Goal: Task Accomplishment & Management: Complete application form

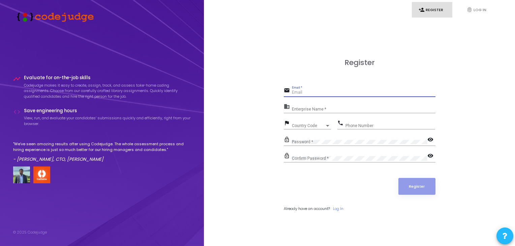
click at [305, 92] on input "Email *" at bounding box center [364, 92] width 144 height 5
type input "[EMAIL_ADDRESS][DOMAIN_NAME]"
click at [301, 106] on div "Enterprise Name *" at bounding box center [364, 107] width 144 height 10
click at [303, 122] on div "Country Code Country Code" at bounding box center [311, 124] width 39 height 10
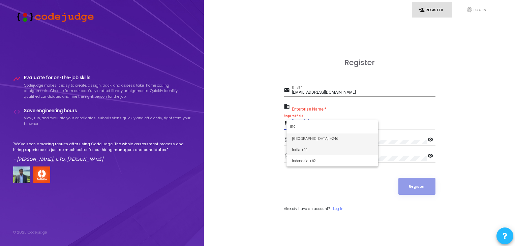
type input "ind"
click at [303, 147] on span "India +91" at bounding box center [332, 149] width 81 height 11
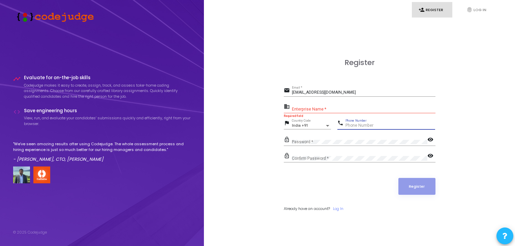
click at [352, 125] on input "Phone Number" at bounding box center [391, 125] width 90 height 5
click at [348, 124] on input "08969762198" at bounding box center [391, 125] width 90 height 5
type input "8969762198"
click at [302, 155] on div "Confirm Password *" at bounding box center [360, 157] width 136 height 10
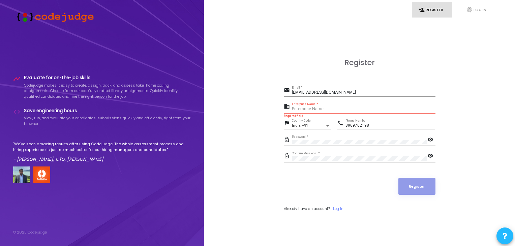
click at [307, 108] on input "Enterprise Name *" at bounding box center [364, 109] width 144 height 5
click at [303, 108] on input "Enterprise Name *" at bounding box center [364, 109] width 144 height 5
type input "B"
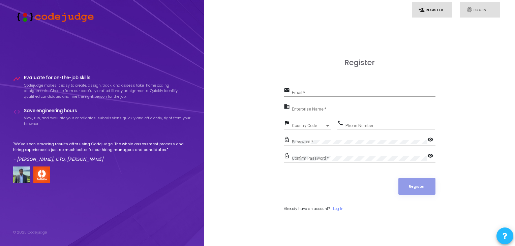
click at [480, 13] on link "fingerprint Log In" at bounding box center [480, 10] width 40 height 16
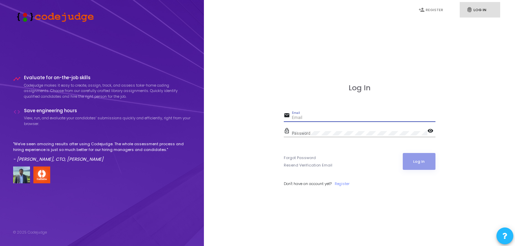
click at [306, 117] on input "Email" at bounding box center [364, 118] width 144 height 5
type input "K"
type input "[EMAIL_ADDRESS][DOMAIN_NAME]"
click at [296, 130] on div "Password" at bounding box center [360, 132] width 136 height 10
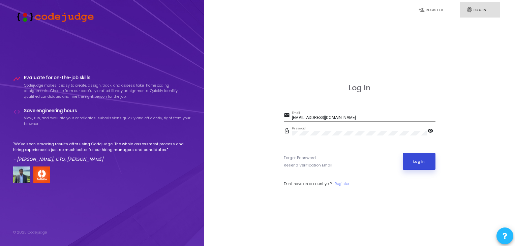
click at [427, 162] on button "Log In" at bounding box center [419, 161] width 33 height 17
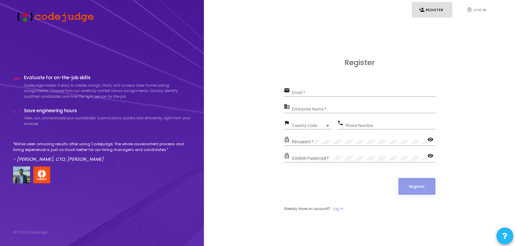
click at [305, 93] on input "Email *" at bounding box center [364, 92] width 144 height 5
type input "[EMAIL_ADDRESS][DOMAIN_NAME]"
click at [294, 108] on input "Enterprise Name *" at bounding box center [364, 109] width 144 height 5
type input "Payoneer"
click at [305, 122] on div "Country Code Country Code" at bounding box center [311, 124] width 39 height 10
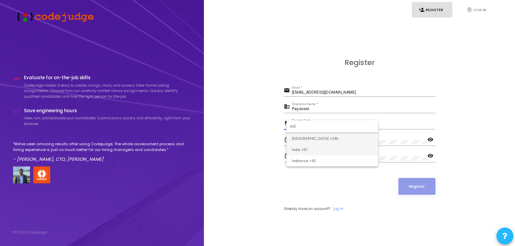
type input "ind"
click at [301, 149] on span "India +91" at bounding box center [332, 149] width 81 height 11
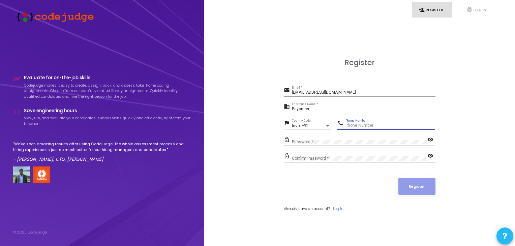
click at [347, 126] on input "Phone Number" at bounding box center [391, 125] width 90 height 5
click at [349, 125] on input "08969762198" at bounding box center [391, 125] width 90 height 5
type input "8969762198"
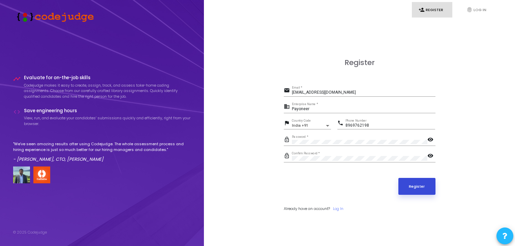
click at [422, 189] on button "Register" at bounding box center [416, 186] width 37 height 17
click at [346, 92] on input "[EMAIL_ADDRESS][DOMAIN_NAME]" at bounding box center [364, 92] width 144 height 5
